Goal: Task Accomplishment & Management: Manage account settings

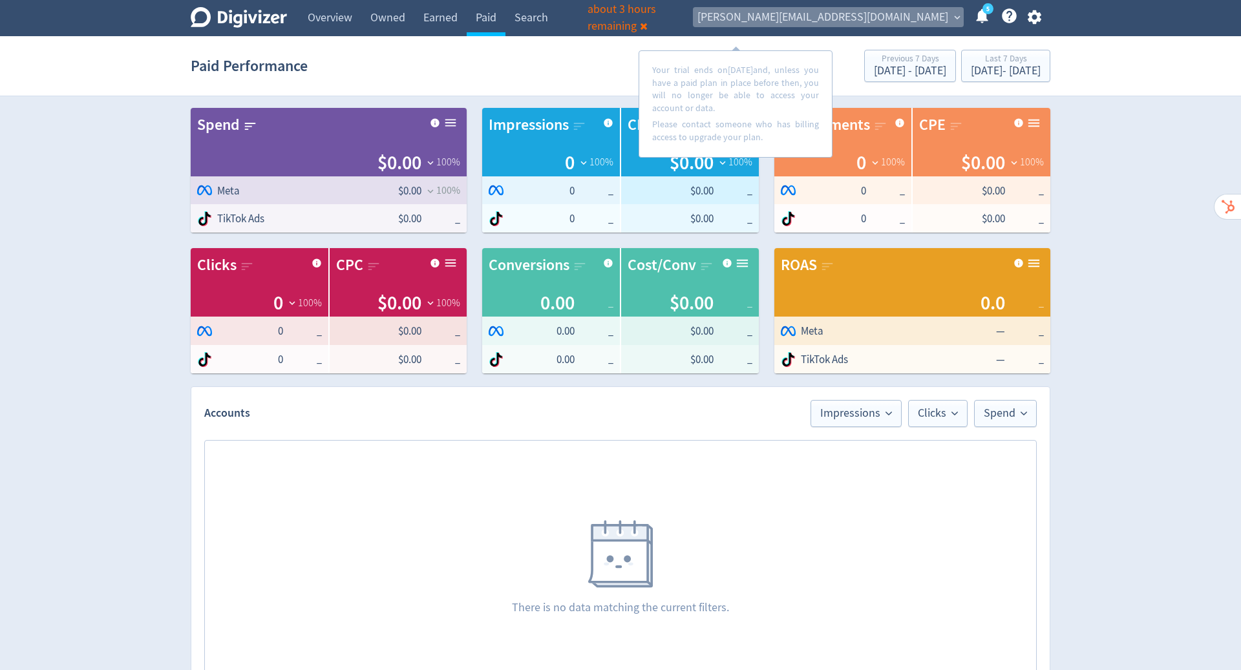
click at [958, 18] on span "expand_more" at bounding box center [957, 18] width 12 height 12
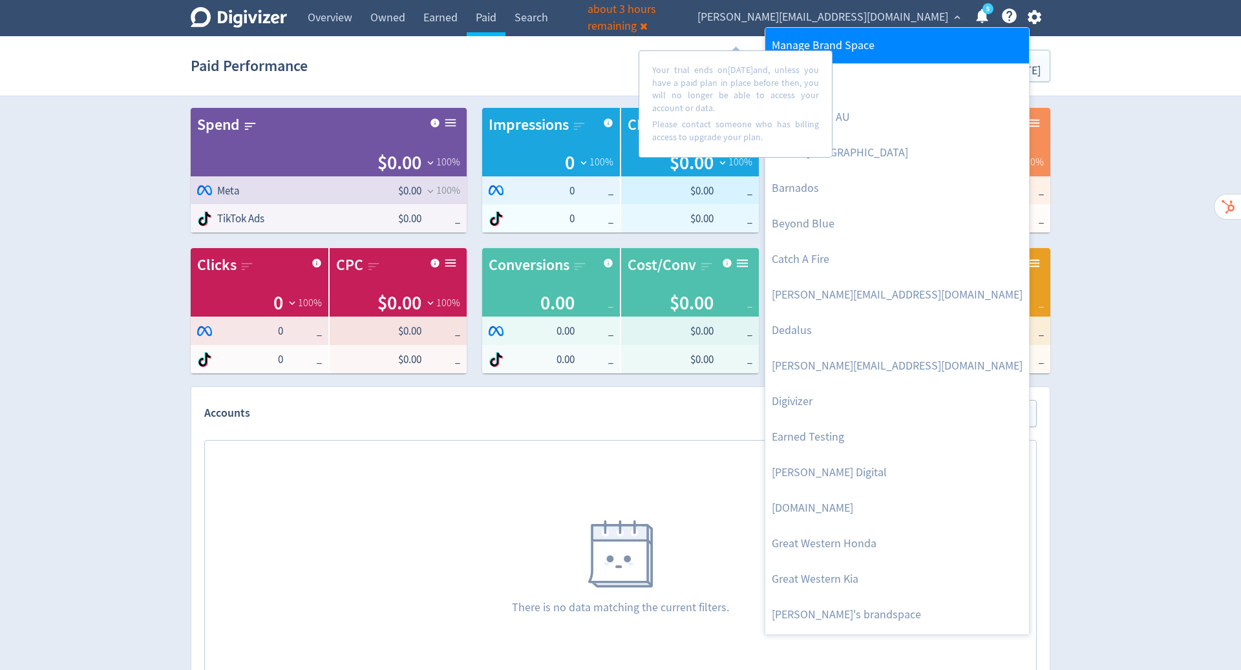
click at [889, 37] on link "Manage Brand Space" at bounding box center [897, 46] width 264 height 36
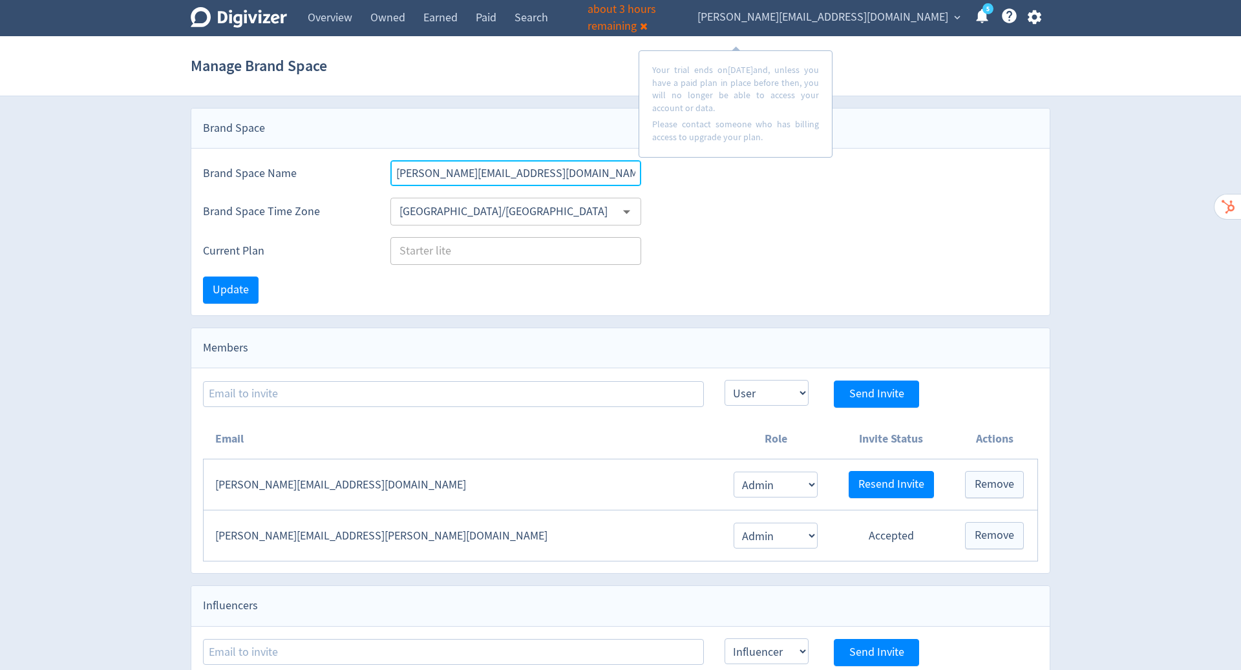
drag, startPoint x: 543, startPoint y: 171, endPoint x: 375, endPoint y: 172, distance: 168.7
click at [375, 172] on div "Brand Space Name [PERSON_NAME][EMAIL_ADDRESS][DOMAIN_NAME]" at bounding box center [620, 167] width 858 height 37
click at [853, 77] on div "Manage Brand Space" at bounding box center [620, 65] width 859 height 41
